Goal: Information Seeking & Learning: Check status

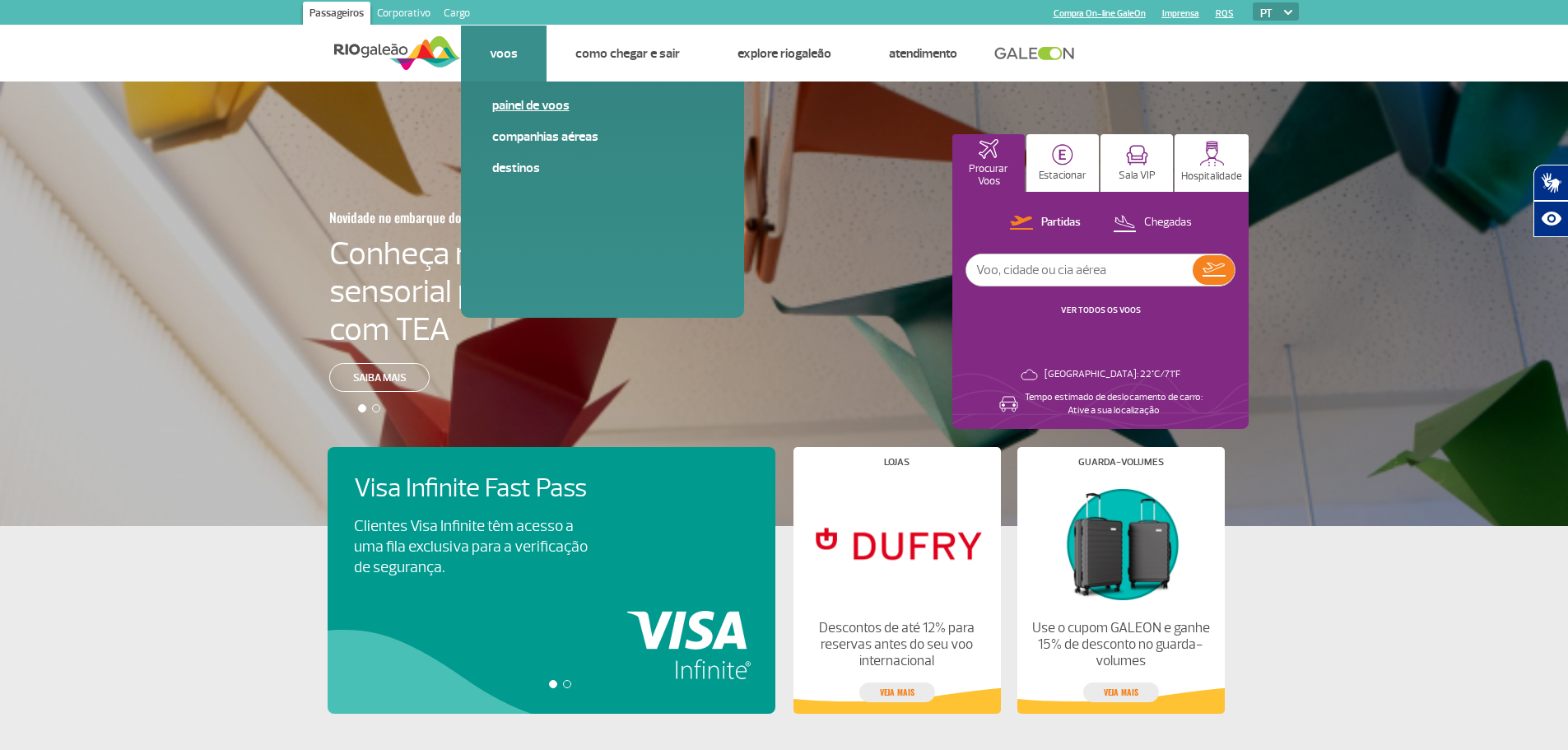
click at [537, 100] on link "Painel de voos" at bounding box center [602, 105] width 221 height 18
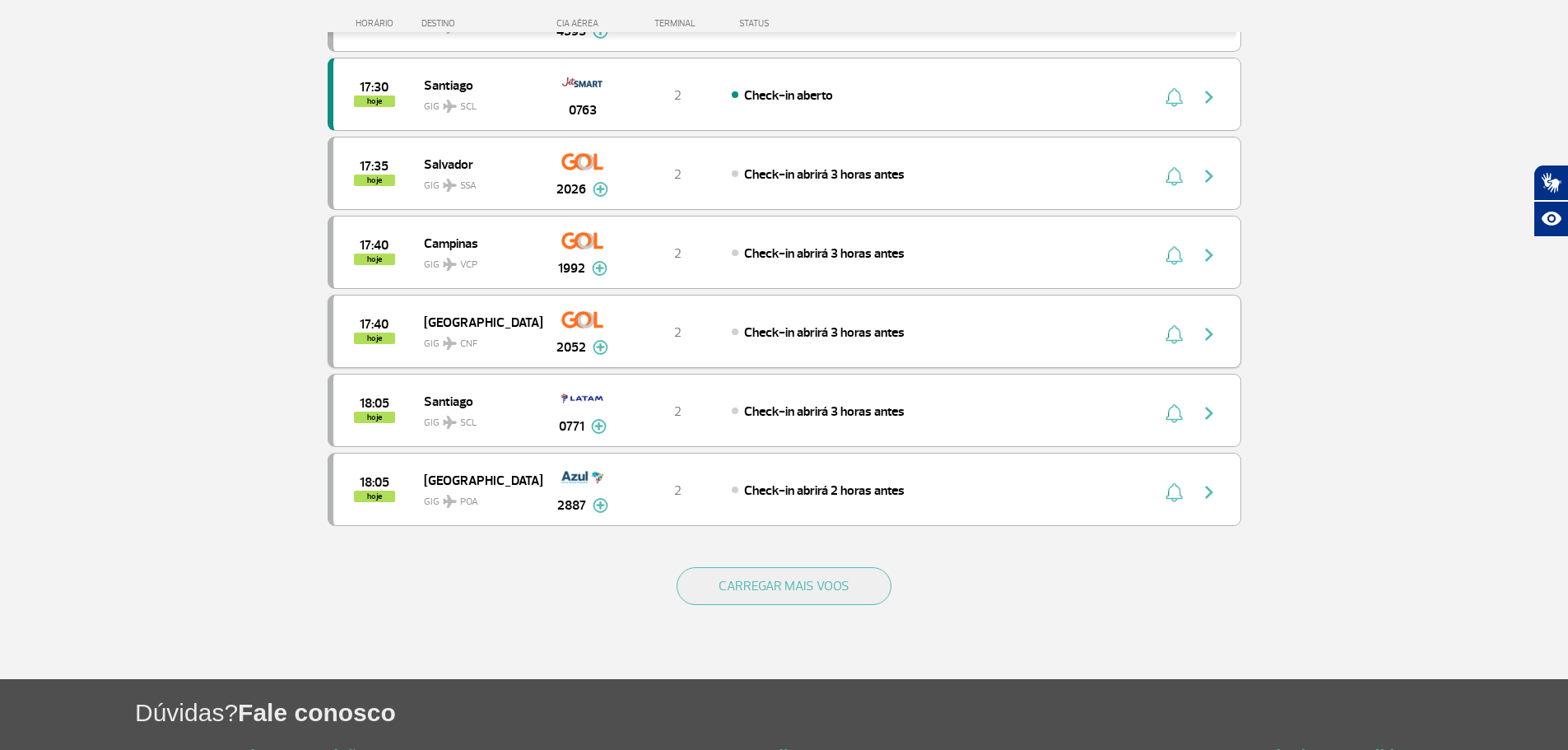
scroll to position [1400, 0]
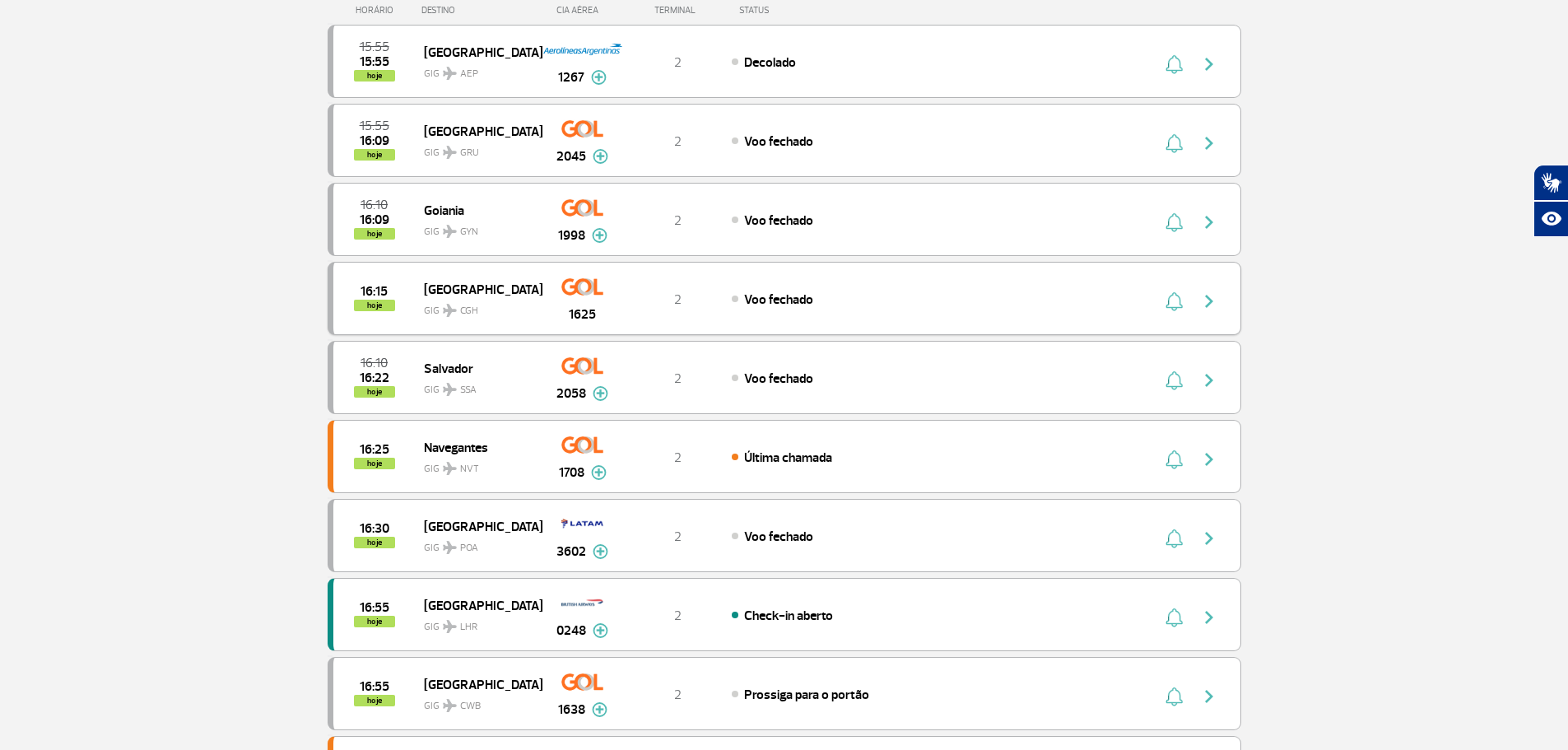
scroll to position [0, 0]
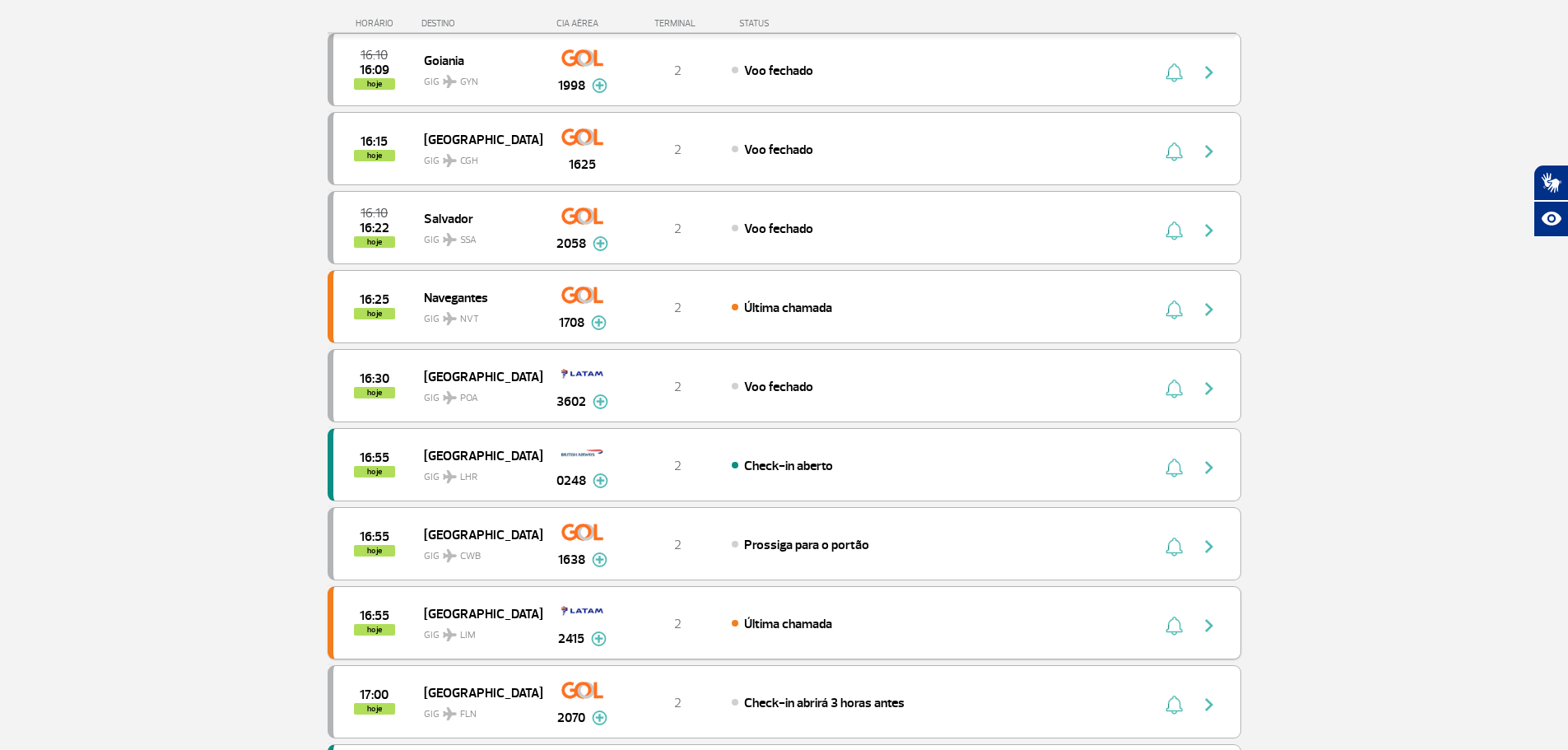
scroll to position [247, 0]
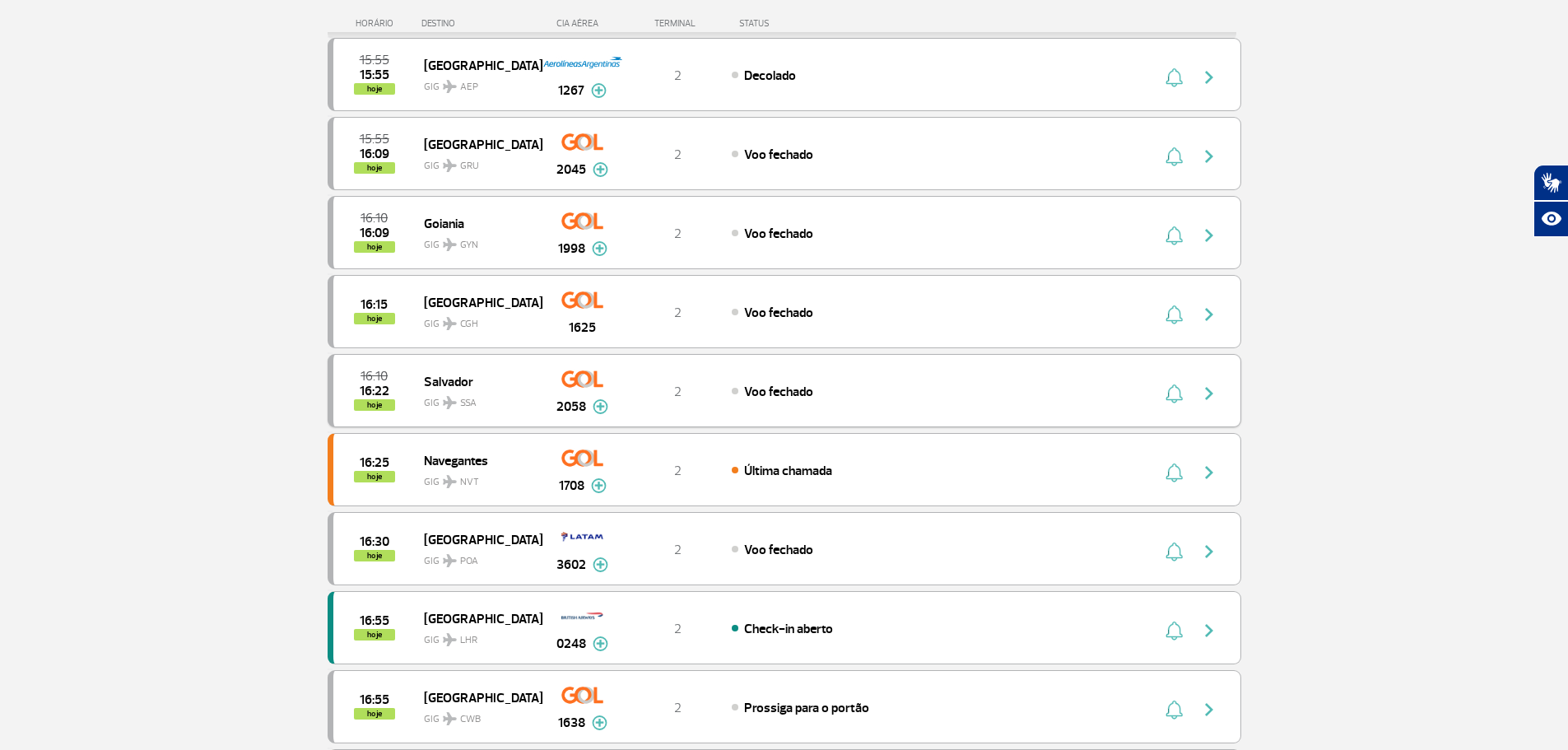
click at [596, 406] on img at bounding box center [600, 407] width 15 height 15
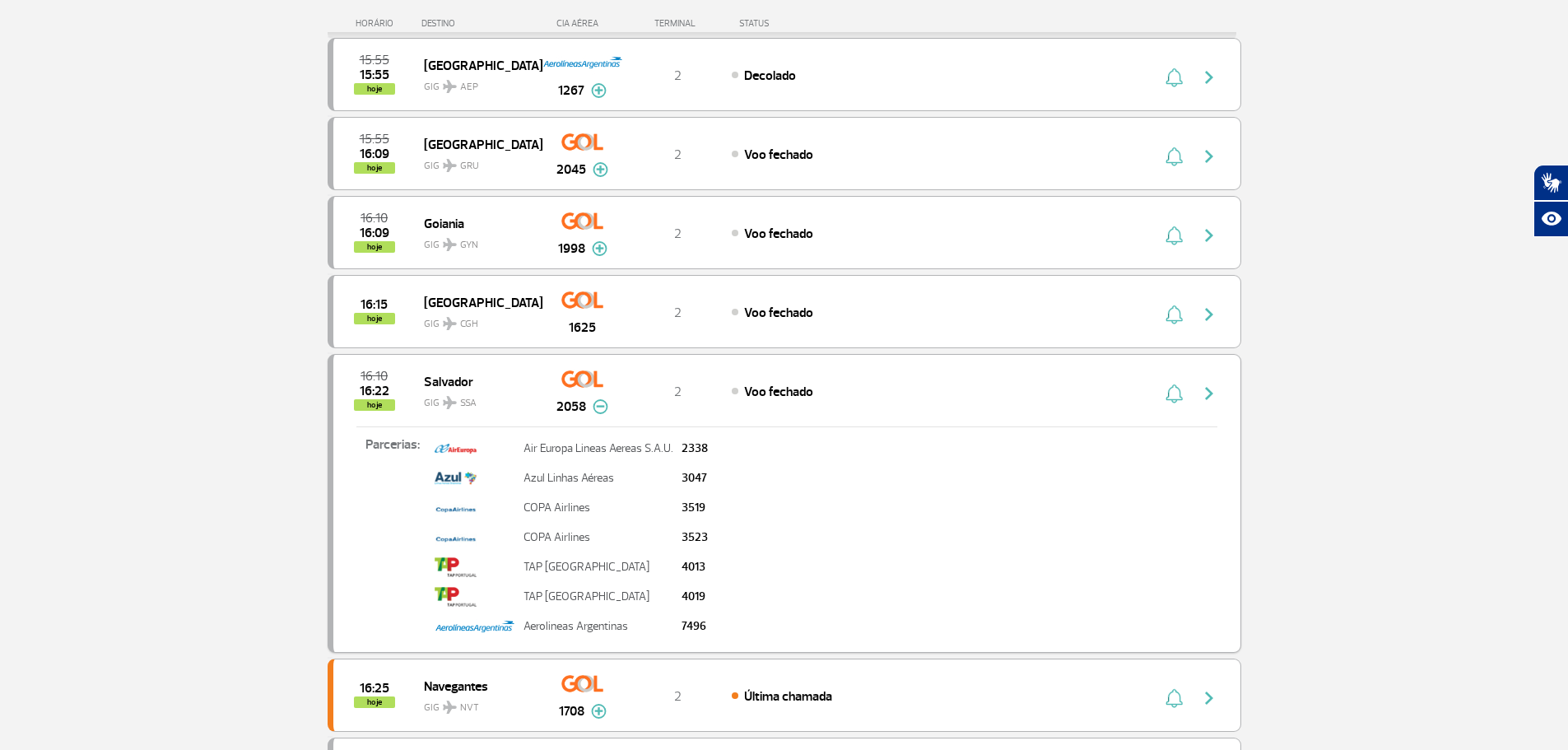
click at [596, 406] on img at bounding box center [600, 407] width 15 height 15
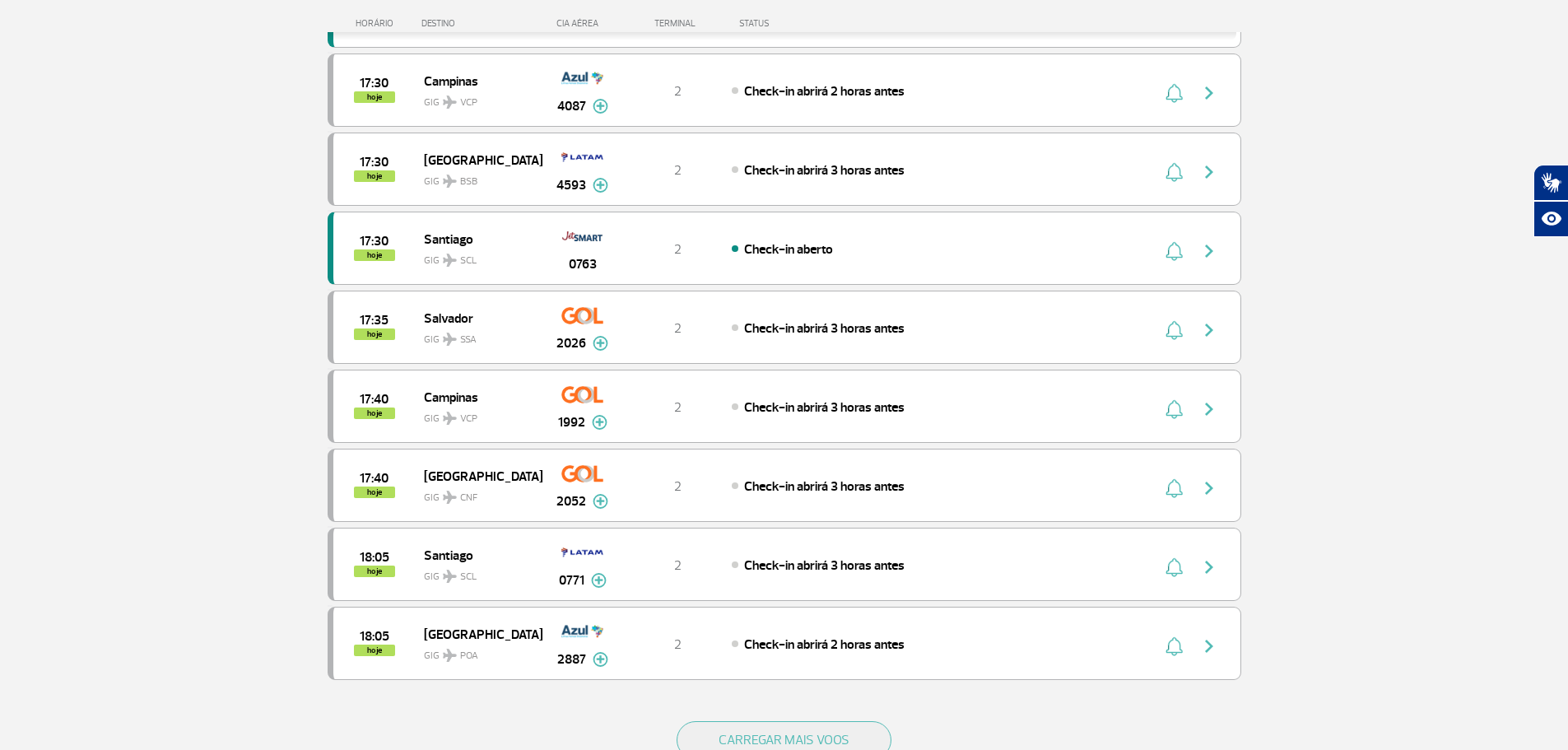
scroll to position [1235, 0]
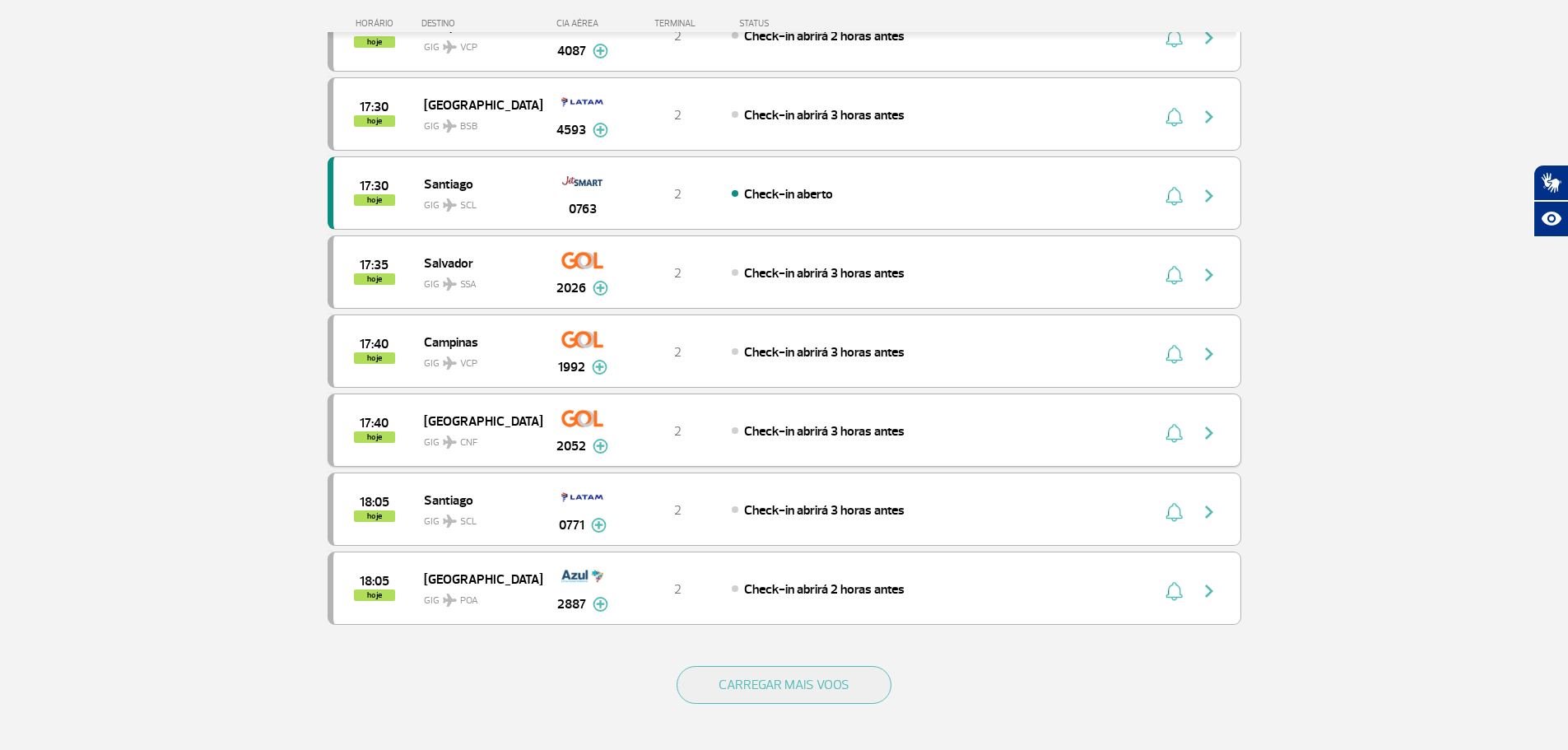
click at [601, 448] on img at bounding box center [600, 446] width 15 height 15
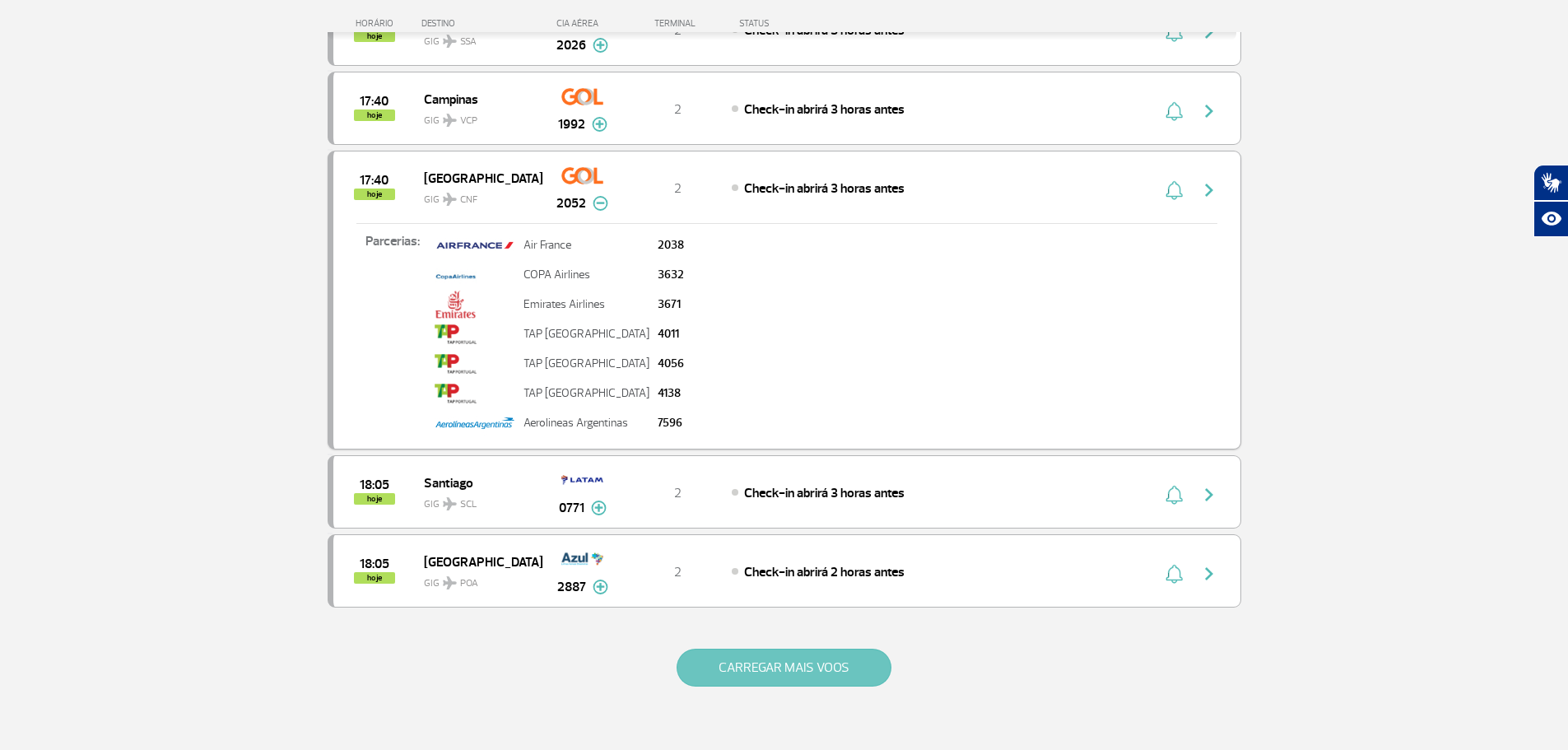
scroll to position [1565, 0]
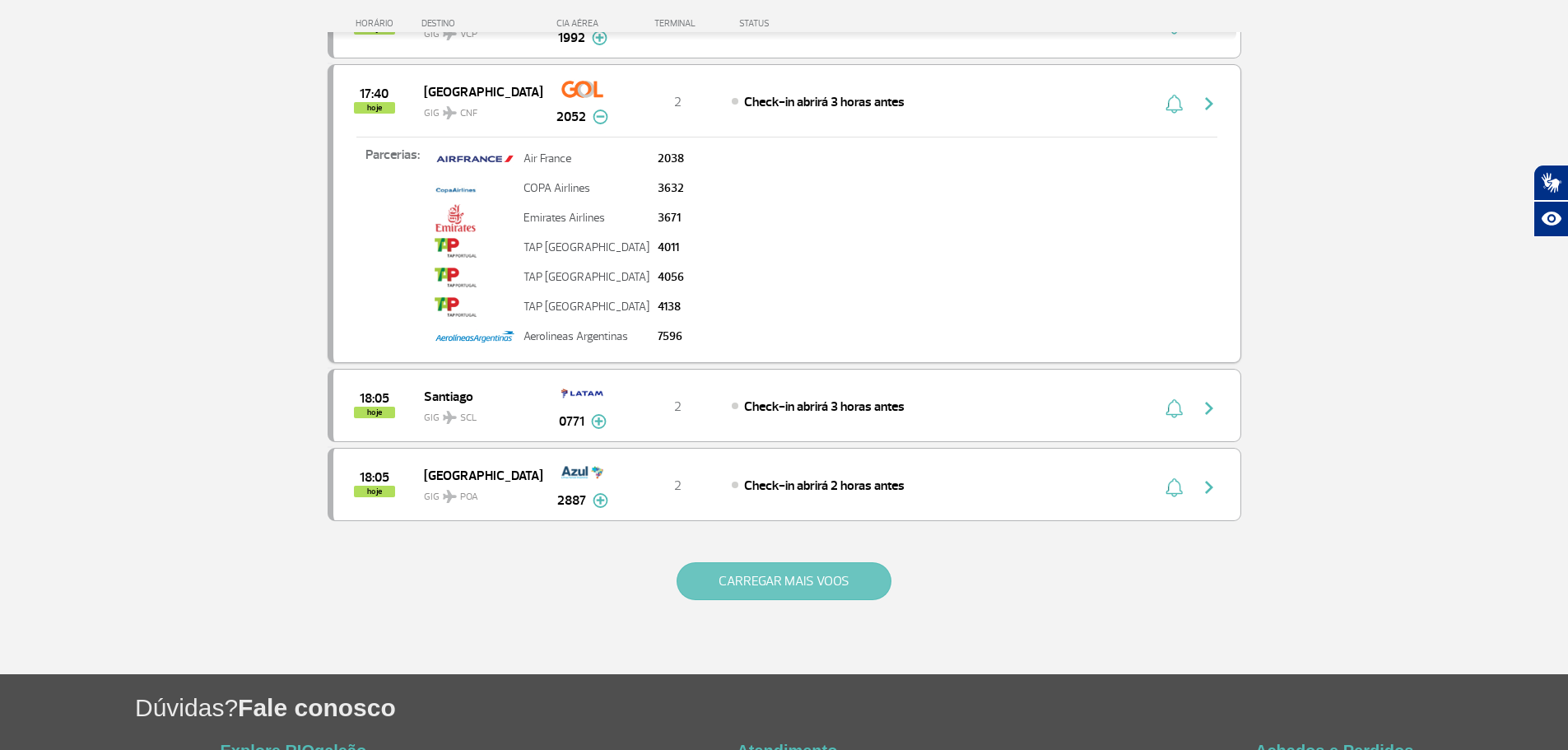
click at [762, 573] on button "CARREGAR MAIS VOOS" at bounding box center [784, 582] width 215 height 38
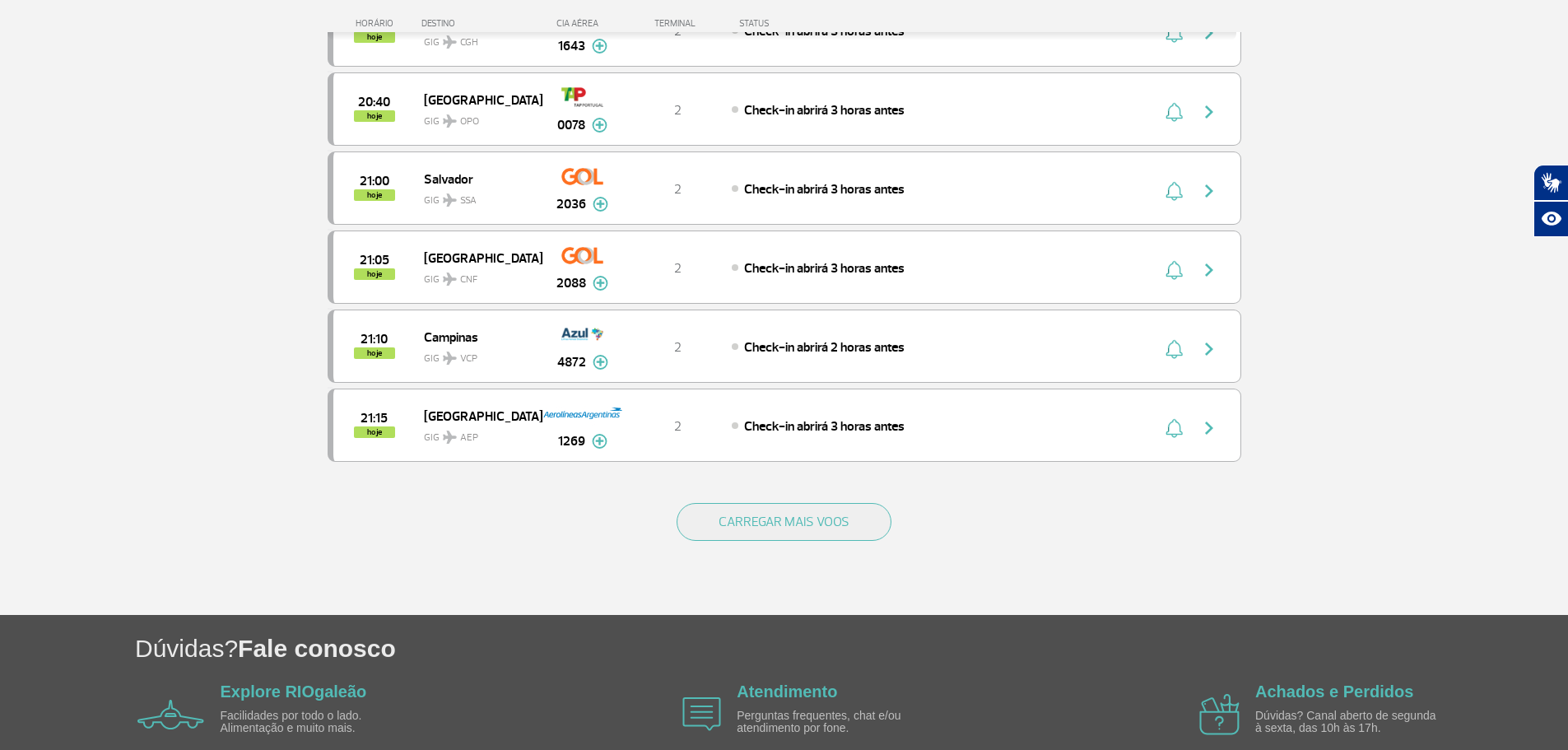
scroll to position [3211, 0]
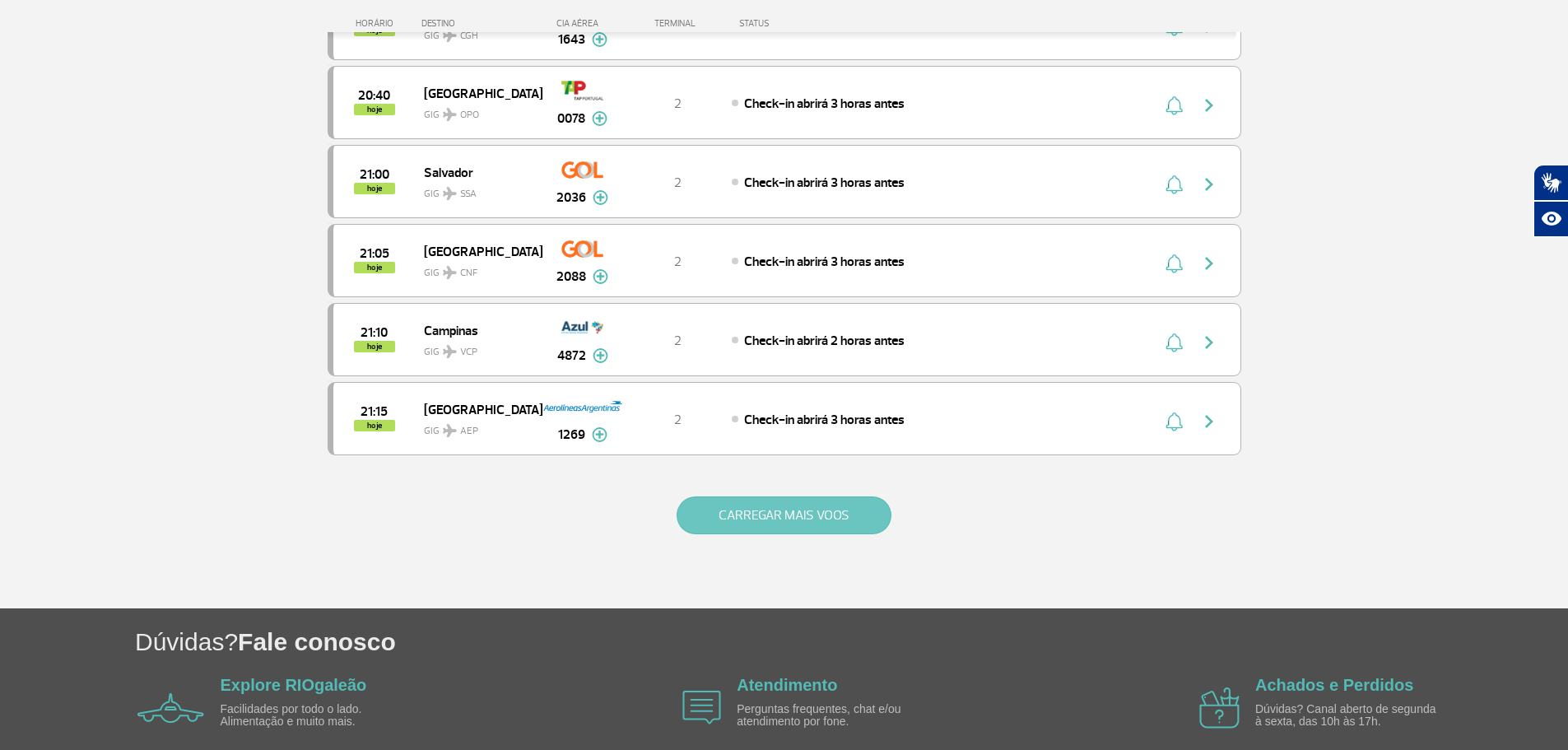
click at [740, 517] on button "CARREGAR MAIS VOOS" at bounding box center [784, 516] width 215 height 38
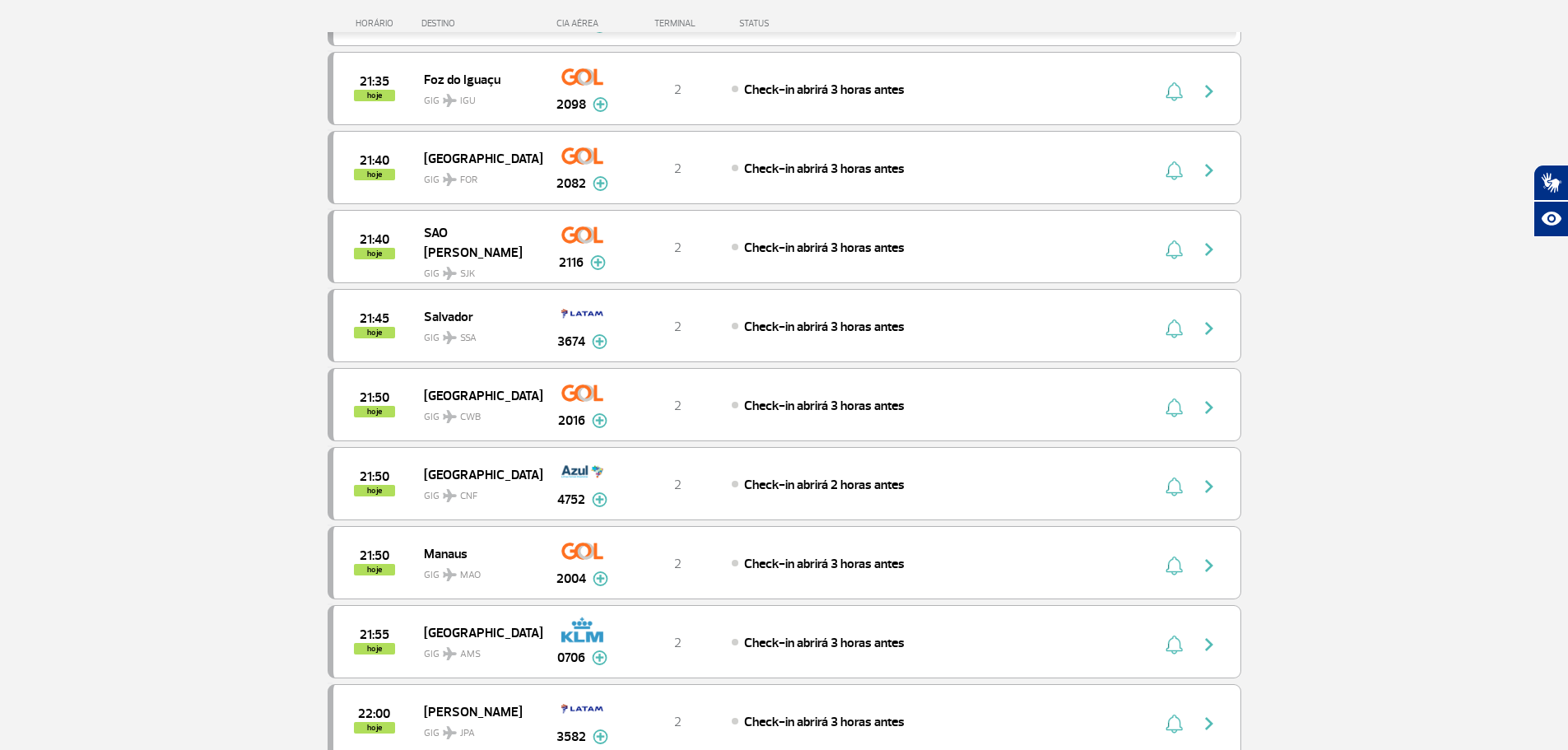
scroll to position [4035, 0]
